Goal: Information Seeking & Learning: Find contact information

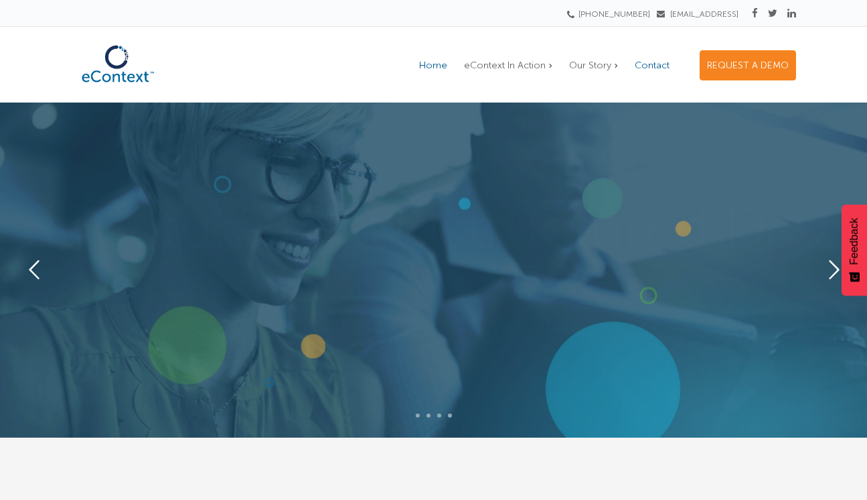
click at [644, 66] on span "Contact" at bounding box center [652, 65] width 35 height 11
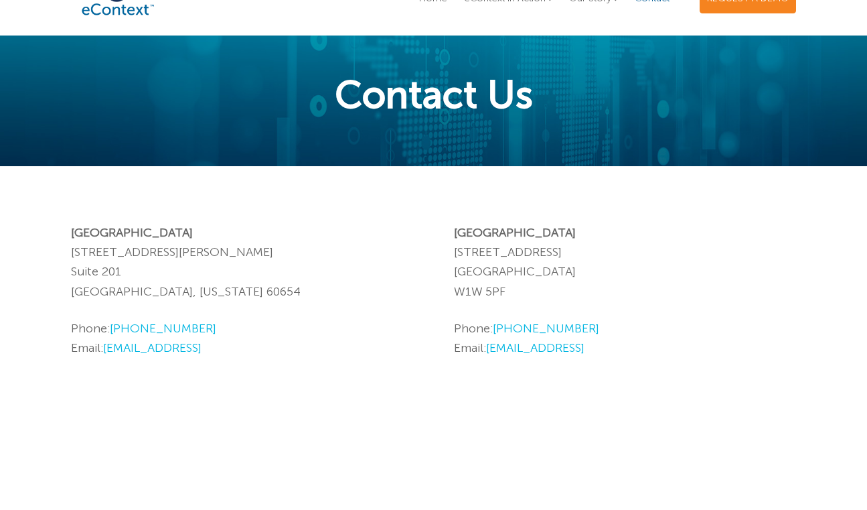
scroll to position [134, 0]
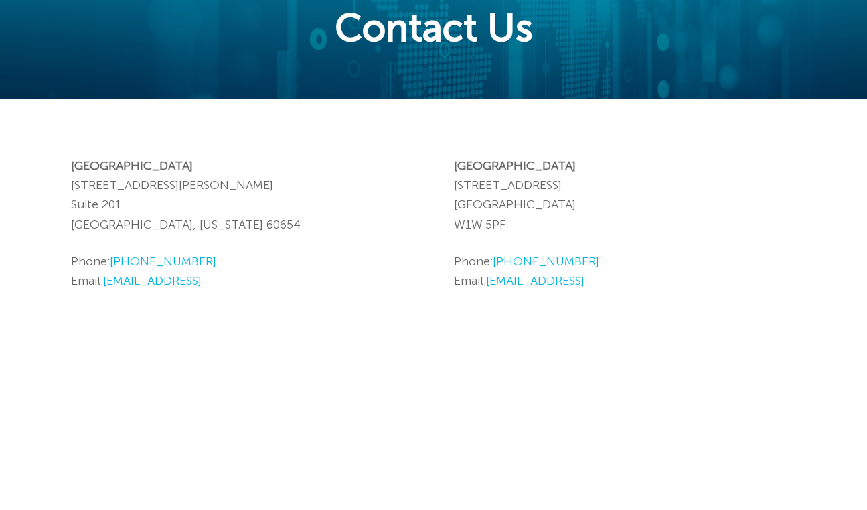
drag, startPoint x: 228, startPoint y: 262, endPoint x: 129, endPoint y: 261, distance: 98.5
click at [129, 261] on p "Phone: +1-312-477-7300 Email: hello@econtext.ai" at bounding box center [242, 272] width 343 height 40
copy link "312-477-7300"
